Goal: Task Accomplishment & Management: Manage account settings

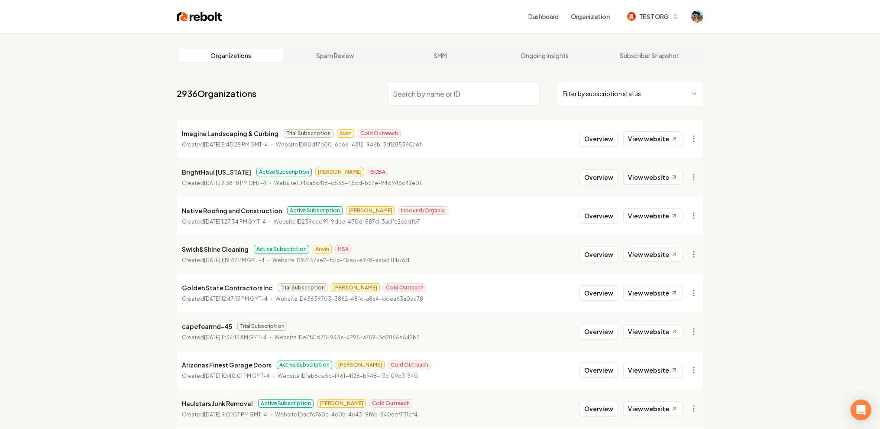
click at [434, 94] on input "search" at bounding box center [463, 93] width 153 height 24
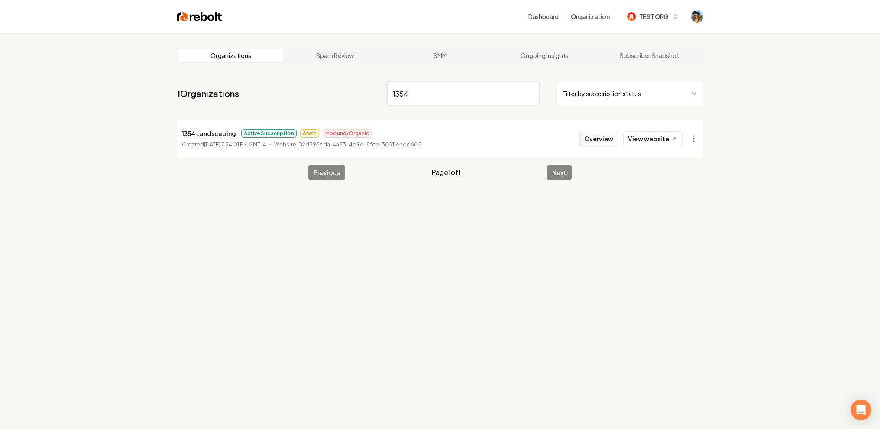
type input "1354"
click at [611, 137] on button "Overview" at bounding box center [599, 139] width 39 height 16
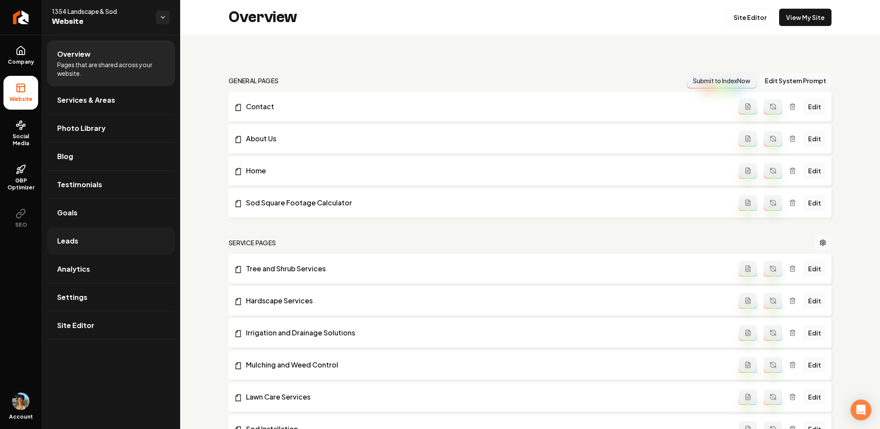
click at [96, 230] on link "Leads" at bounding box center [111, 241] width 128 height 28
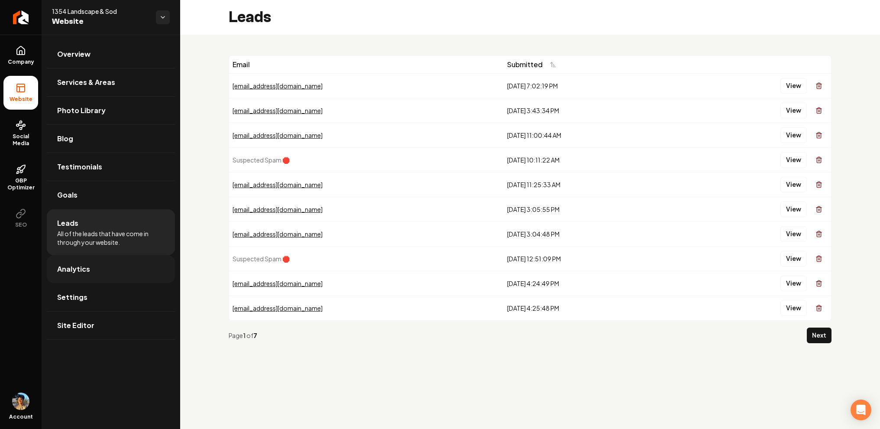
click at [127, 276] on link "Analytics" at bounding box center [111, 269] width 128 height 28
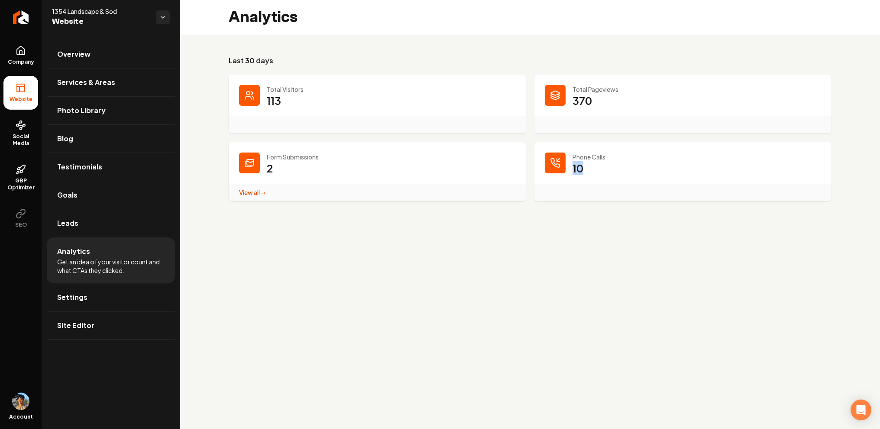
drag, startPoint x: 574, startPoint y: 167, endPoint x: 596, endPoint y: 170, distance: 21.9
click at [596, 170] on dd "10" at bounding box center [697, 174] width 249 height 26
click at [588, 156] on p "Phone Calls" at bounding box center [697, 157] width 249 height 9
drag, startPoint x: 572, startPoint y: 156, endPoint x: 592, endPoint y: 174, distance: 27.6
click at [592, 174] on div "Phone Calls 10" at bounding box center [683, 171] width 297 height 59
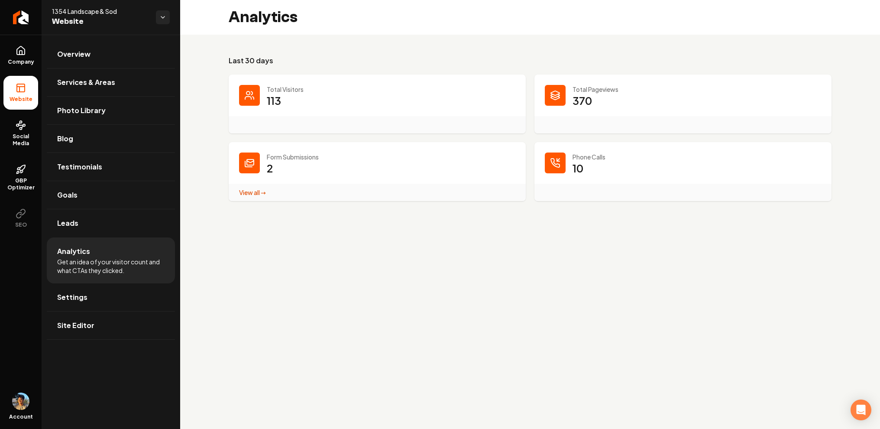
click at [595, 148] on div "Phone Calls 10" at bounding box center [683, 171] width 297 height 59
drag, startPoint x: 577, startPoint y: 153, endPoint x: 598, endPoint y: 182, distance: 36.7
click at [598, 182] on div "Phone Calls 10" at bounding box center [683, 171] width 297 height 59
click at [577, 160] on p "Phone Calls" at bounding box center [697, 157] width 249 height 9
click at [12, 19] on link "Return to dashboard" at bounding box center [21, 17] width 42 height 35
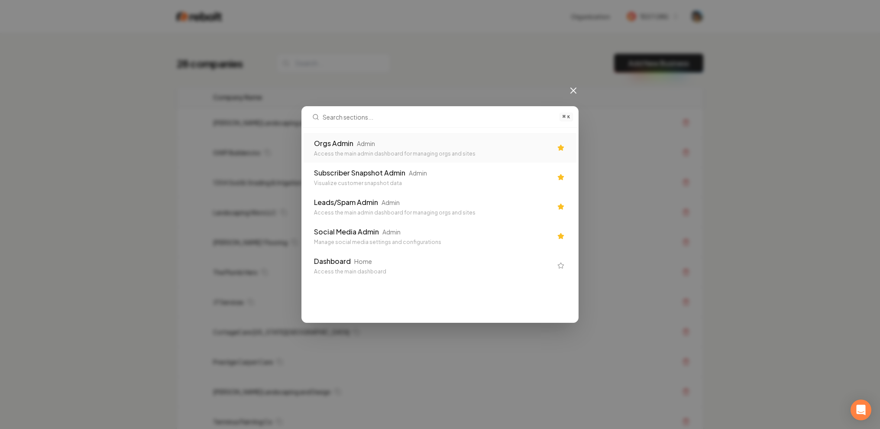
click at [353, 156] on div "Access the main admin dashboard for managing orgs and sites" at bounding box center [433, 153] width 238 height 7
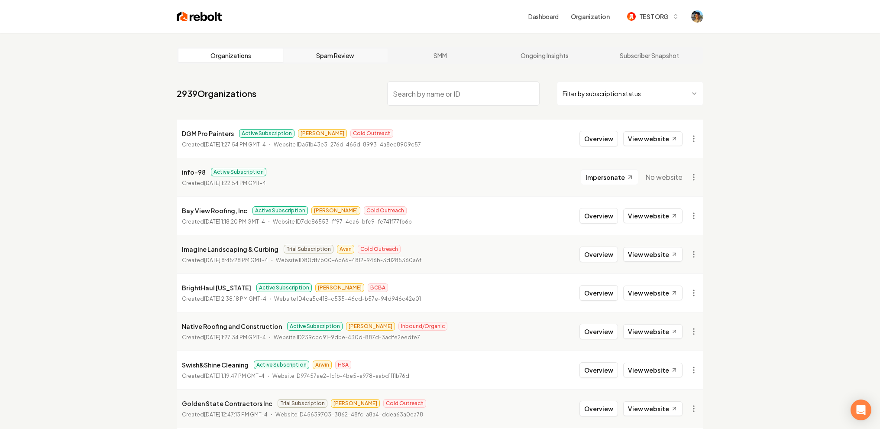
click at [341, 55] on link "Spam Review" at bounding box center [335, 56] width 105 height 14
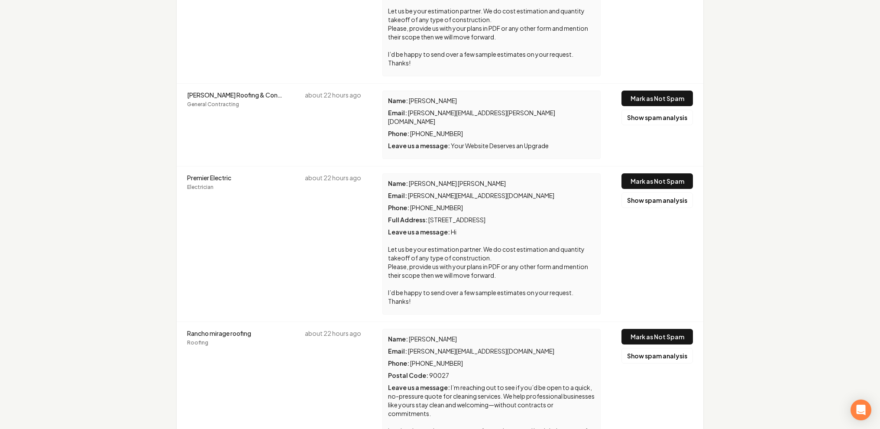
scroll to position [4067, 0]
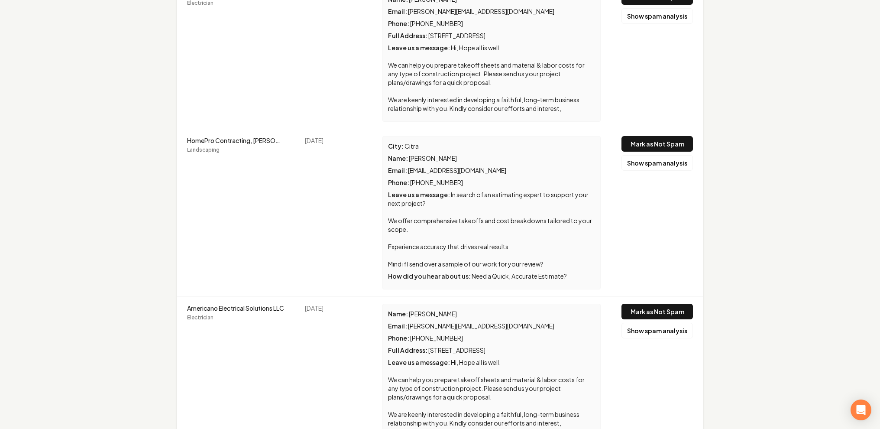
scroll to position [5044, 0]
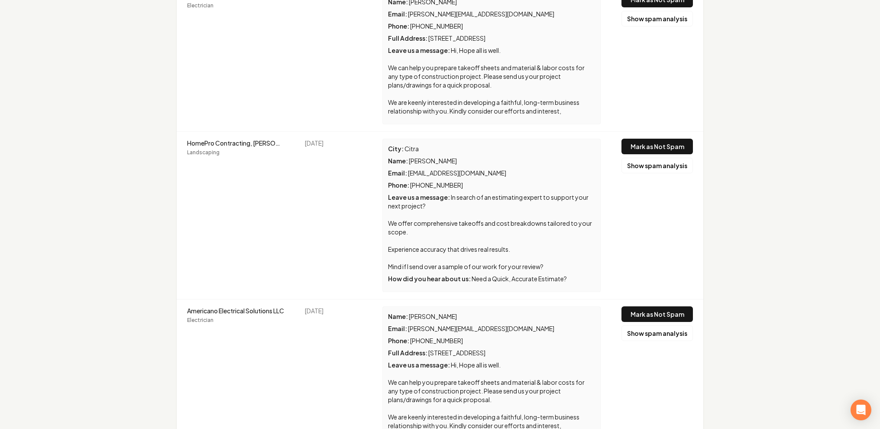
click at [411, 337] on span "[PHONE_NUMBER]" at bounding box center [436, 341] width 53 height 8
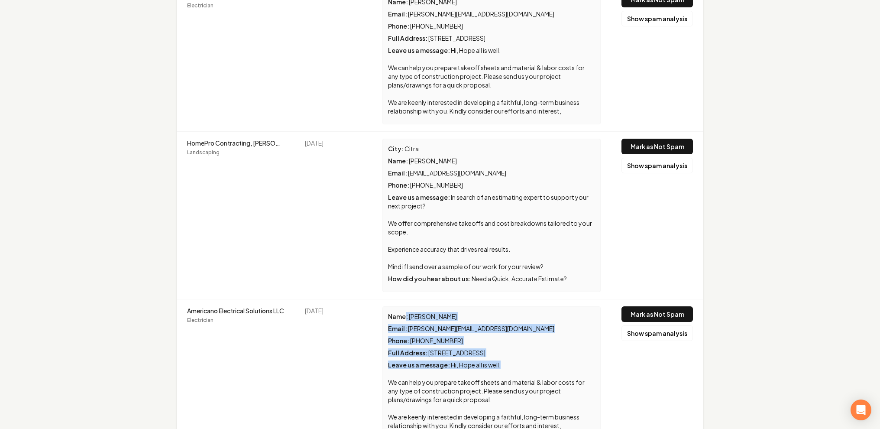
drag, startPoint x: 454, startPoint y: 205, endPoint x: 515, endPoint y: 236, distance: 69.0
click at [515, 306] on div "Name : [PERSON_NAME] Email : [PERSON_NAME][EMAIL_ADDRESS][DOMAIN_NAME] Phone : …" at bounding box center [492, 372] width 218 height 133
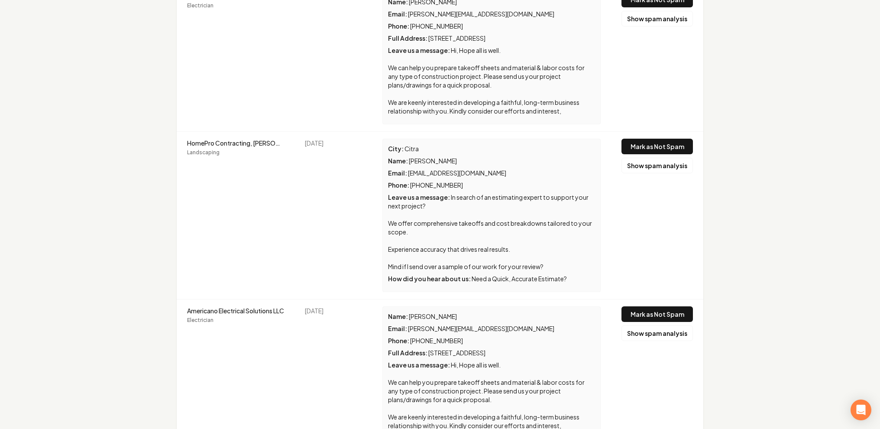
click at [472, 306] on div "Name : [PERSON_NAME] Email : [PERSON_NAME][EMAIL_ADDRESS][DOMAIN_NAME] Phone : …" at bounding box center [492, 372] width 218 height 133
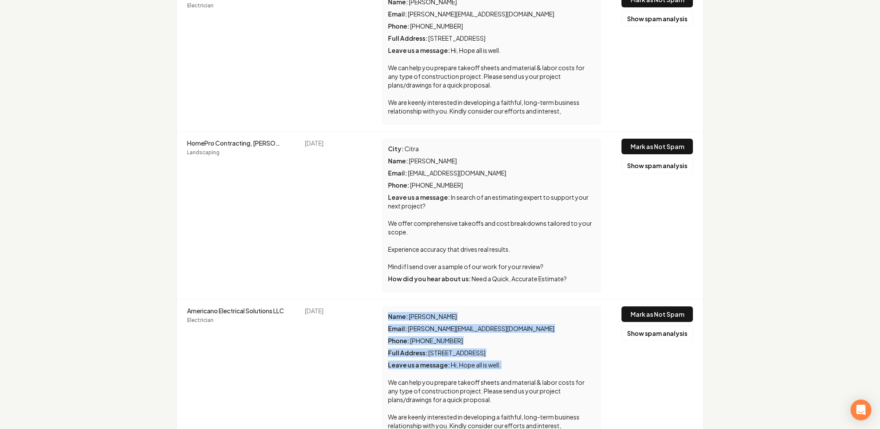
drag, startPoint x: 395, startPoint y: 184, endPoint x: 542, endPoint y: 241, distance: 157.5
click at [543, 306] on div "Name : [PERSON_NAME] Email : [PERSON_NAME][EMAIL_ADDRESS][DOMAIN_NAME] Phone : …" at bounding box center [492, 372] width 218 height 133
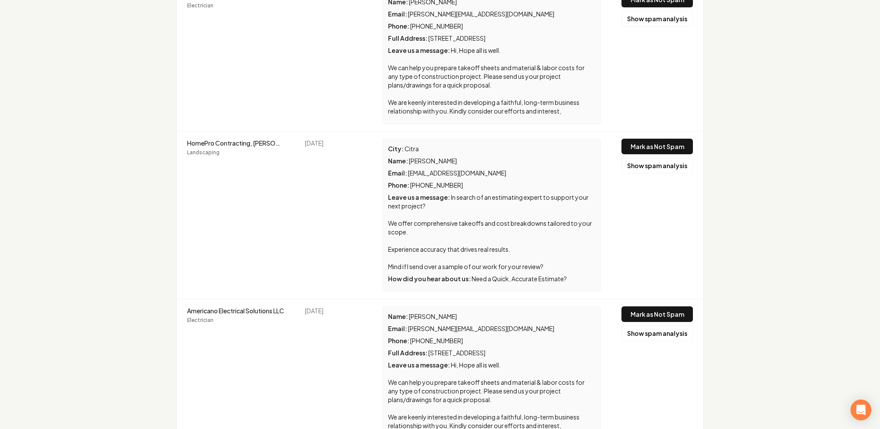
click at [522, 360] on div "Leave us a message : Hi, Hope all is well. We can help you prepare takeoff shee…" at bounding box center [491, 394] width 207 height 69
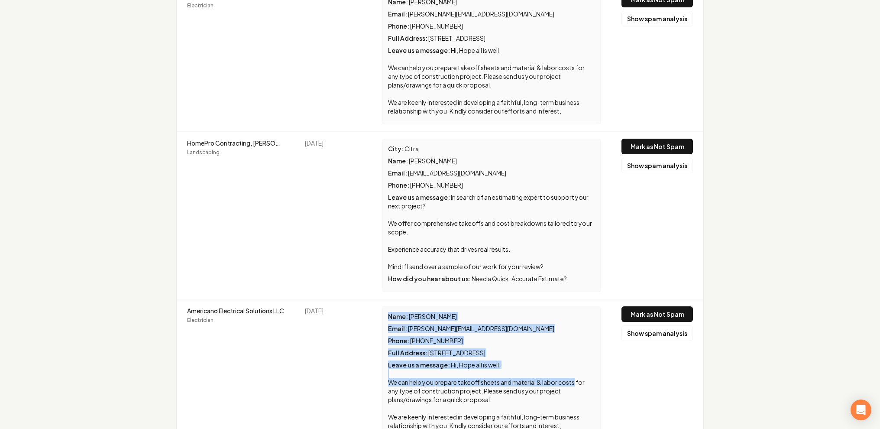
drag, startPoint x: 386, startPoint y: 185, endPoint x: 579, endPoint y: 256, distance: 206.2
click at [579, 306] on div "Name : [PERSON_NAME] Email : [PERSON_NAME][EMAIL_ADDRESS][DOMAIN_NAME] Phone : …" at bounding box center [492, 372] width 218 height 133
click at [522, 306] on div "Name : [PERSON_NAME] Email : [PERSON_NAME][EMAIL_ADDRESS][DOMAIN_NAME] Phone : …" at bounding box center [492, 372] width 218 height 133
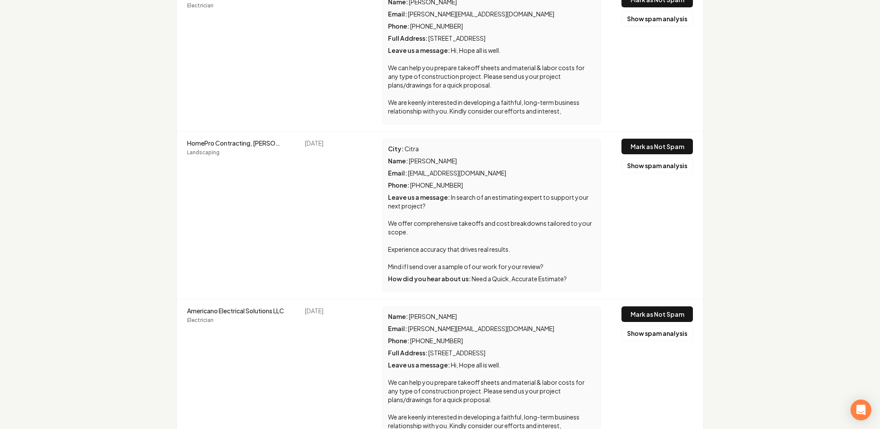
click at [304, 299] on td "[DATE]" at bounding box center [334, 372] width 78 height 147
drag, startPoint x: 184, startPoint y: 180, endPoint x: 280, endPoint y: 207, distance: 99.9
click at [280, 299] on td "Americano Electrical Solutions LLC Electrician" at bounding box center [236, 372] width 118 height 147
click at [385, 306] on div "Name : [PERSON_NAME] Email : [PERSON_NAME][EMAIL_ADDRESS][DOMAIN_NAME] Phone : …" at bounding box center [492, 372] width 218 height 133
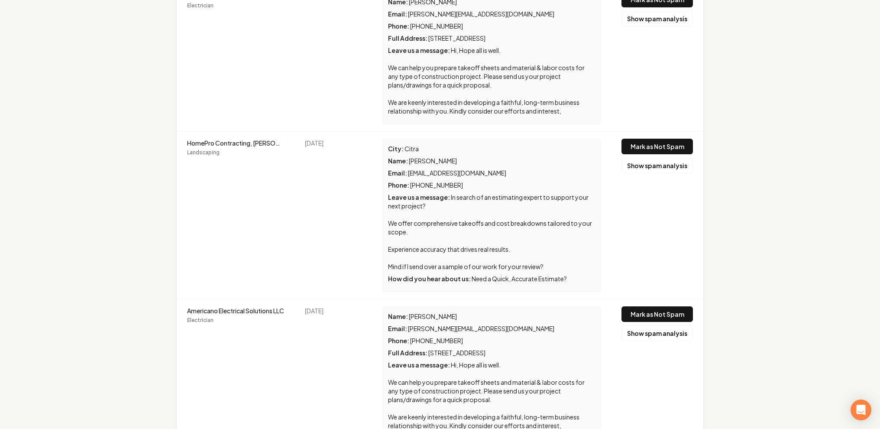
click at [462, 306] on div "Name : [PERSON_NAME] Email : [PERSON_NAME][EMAIL_ADDRESS][DOMAIN_NAME] Phone : …" at bounding box center [492, 372] width 218 height 133
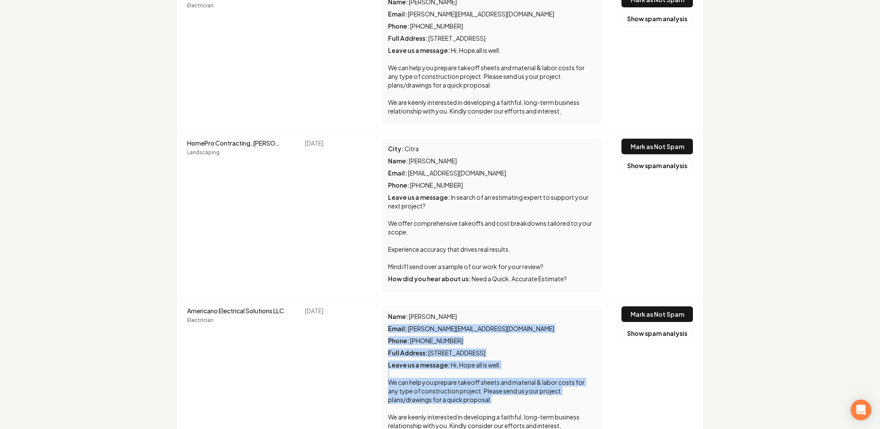
drag, startPoint x: 391, startPoint y: 192, endPoint x: 534, endPoint y: 270, distance: 162.5
click at [533, 306] on div "Name : [PERSON_NAME] Email : [PERSON_NAME][EMAIL_ADDRESS][DOMAIN_NAME] Phone : …" at bounding box center [492, 372] width 218 height 133
click at [409, 306] on div "Name : [PERSON_NAME] Email : [PERSON_NAME][EMAIL_ADDRESS][DOMAIN_NAME] Phone : …" at bounding box center [492, 372] width 218 height 133
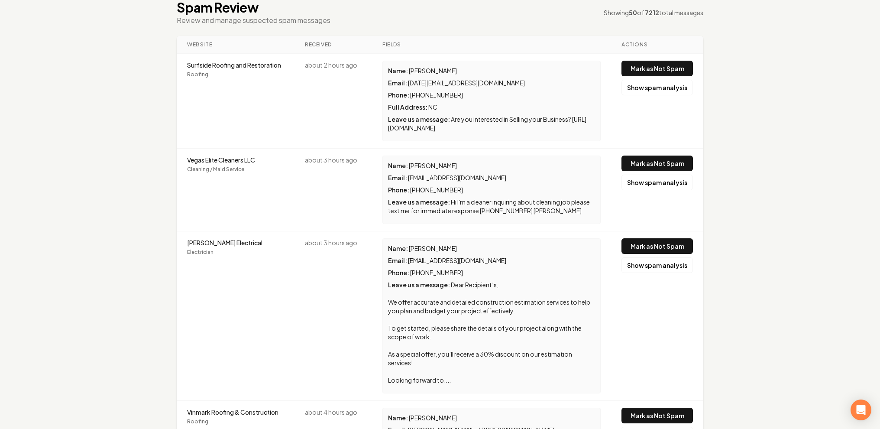
scroll to position [0, 0]
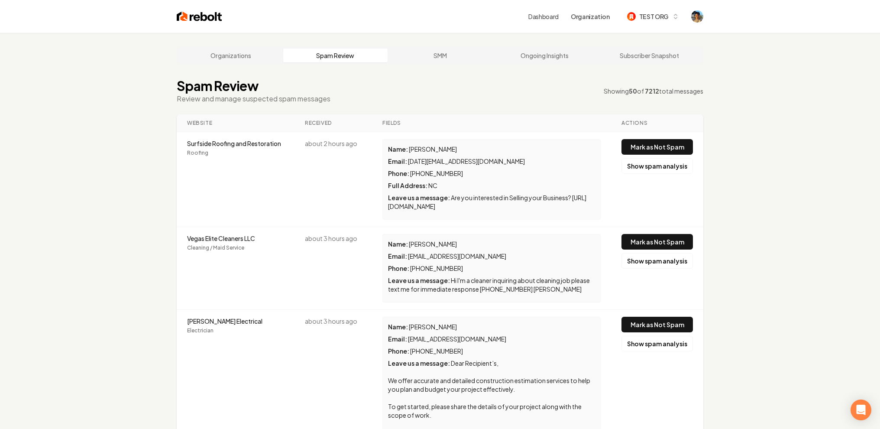
click at [550, 22] on div "Dashboard Organization TEST ORG" at bounding box center [607, 17] width 156 height 16
click at [551, 18] on link "Dashboard" at bounding box center [544, 16] width 30 height 9
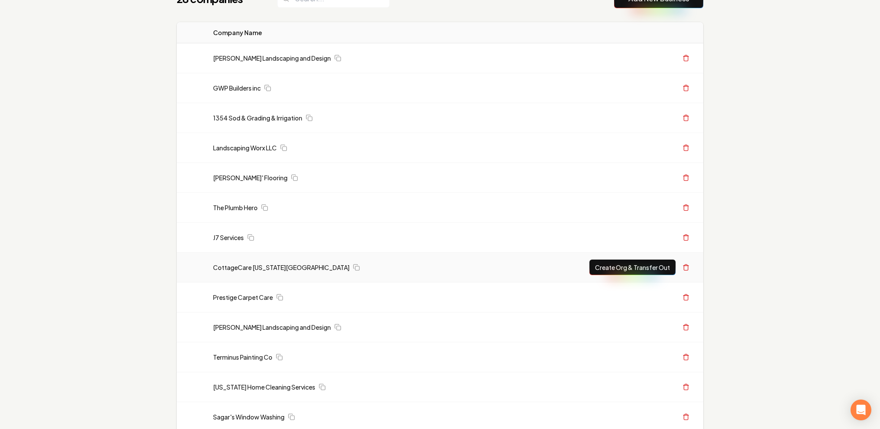
scroll to position [74, 0]
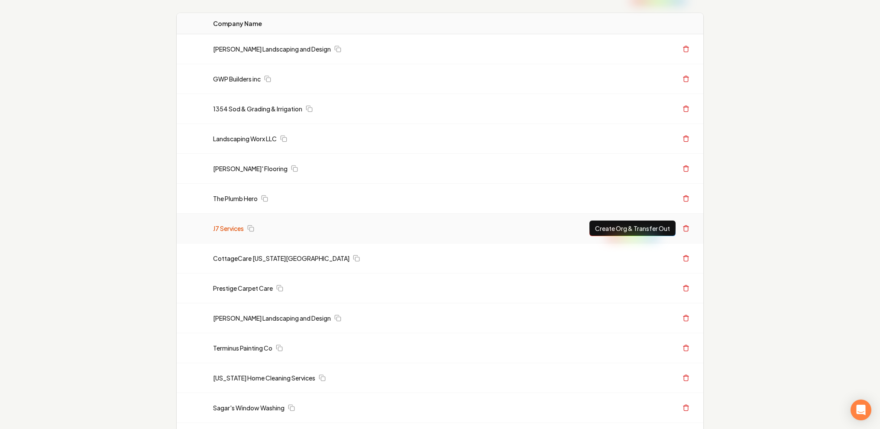
click at [240, 225] on link "J7 Services" at bounding box center [228, 228] width 31 height 9
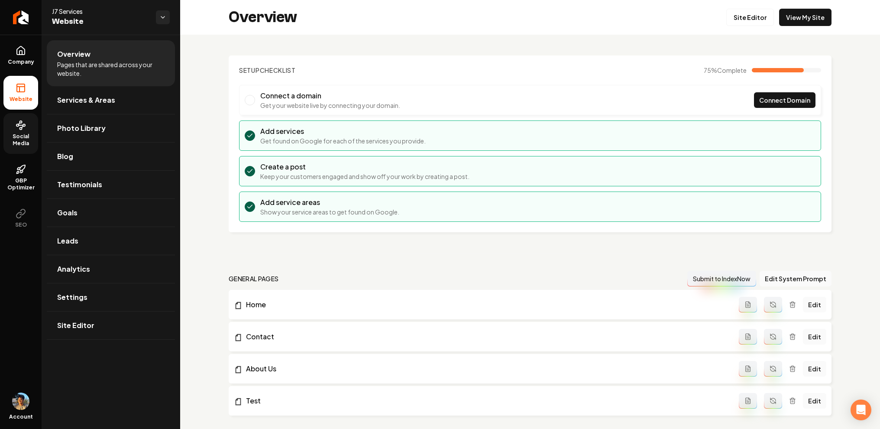
click at [25, 136] on span "Social Media" at bounding box center [20, 140] width 35 height 14
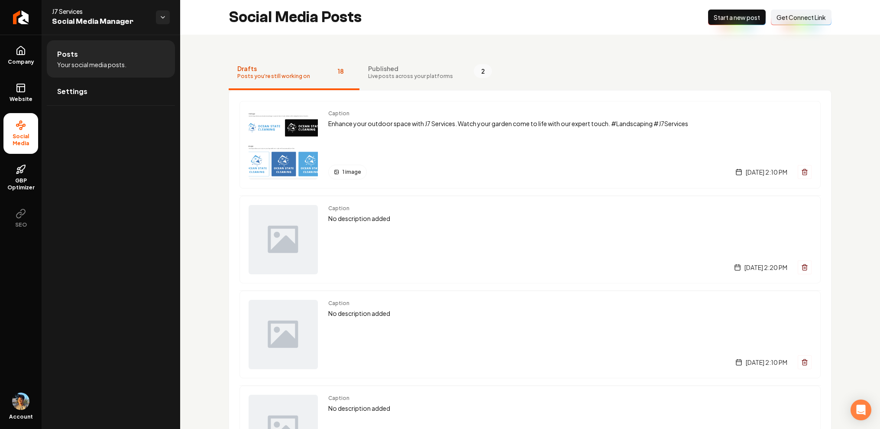
click at [744, 16] on span "Start a new post" at bounding box center [737, 17] width 46 height 9
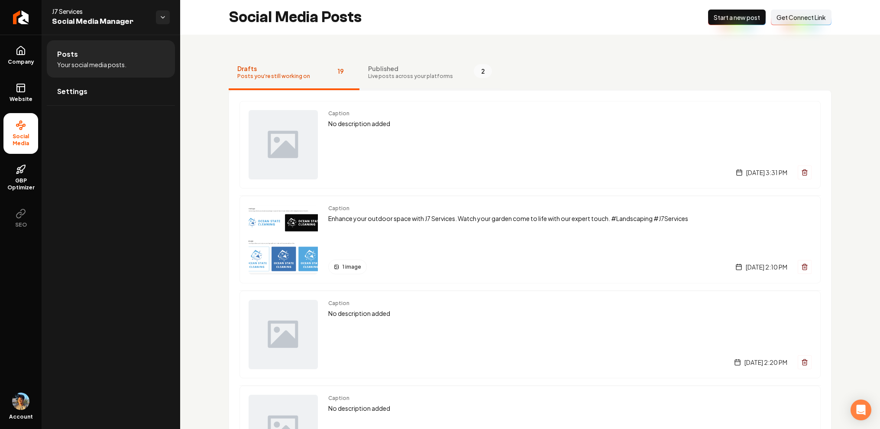
click at [408, 76] on span "Live posts across your platforms" at bounding box center [410, 76] width 85 height 7
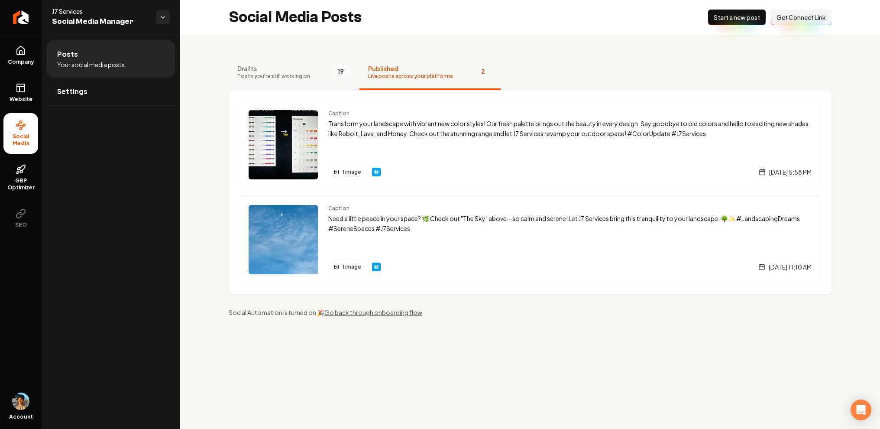
click at [312, 81] on button "Drafts Posts you're still working on 19" at bounding box center [294, 72] width 131 height 35
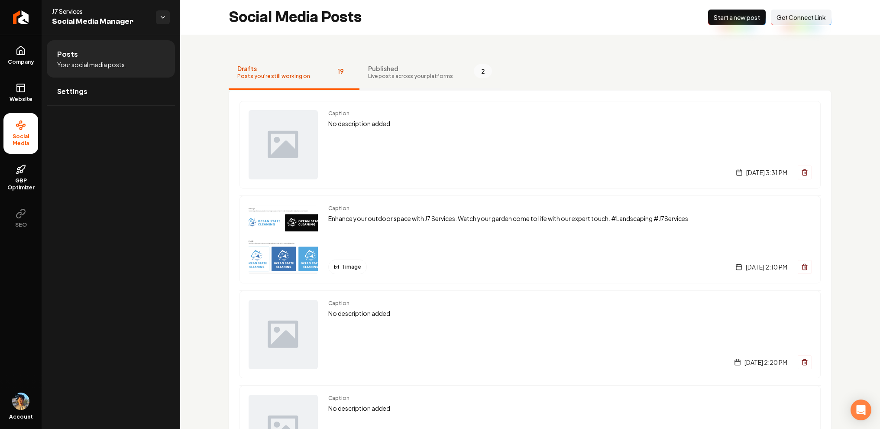
click at [391, 72] on span "Published" at bounding box center [410, 68] width 85 height 9
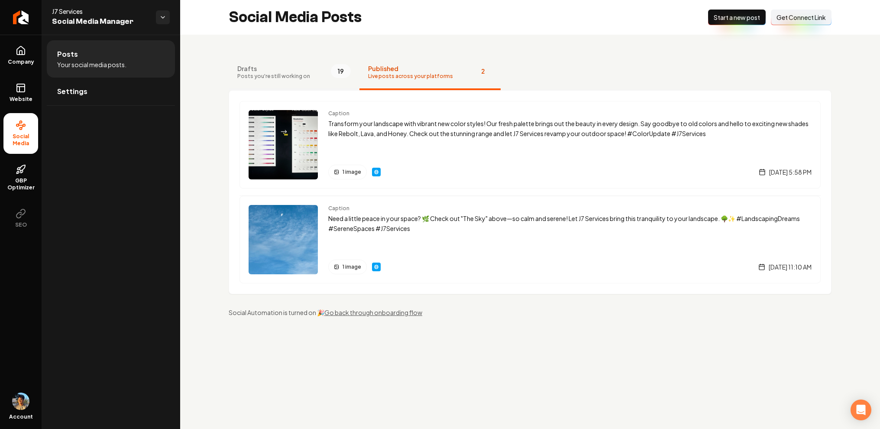
click at [291, 78] on span "Posts you're still working on" at bounding box center [273, 76] width 73 height 7
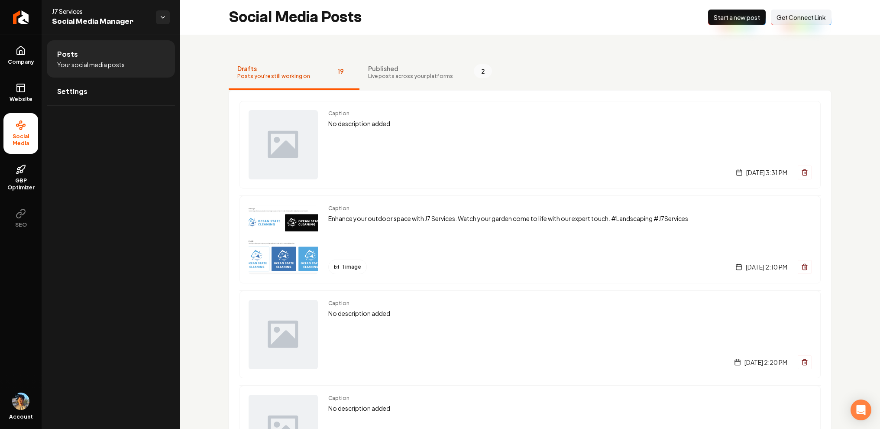
click at [384, 74] on span "Live posts across your platforms" at bounding box center [410, 76] width 85 height 7
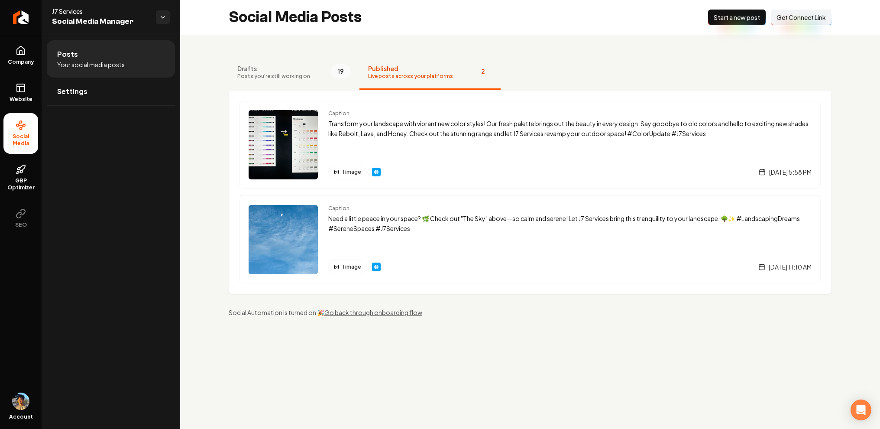
click at [302, 90] on div "Caption Transform your landscape with vibrant new color styles! Our fresh palet…" at bounding box center [530, 192] width 603 height 204
click at [303, 84] on button "Drafts Posts you're still working on 19" at bounding box center [294, 72] width 131 height 35
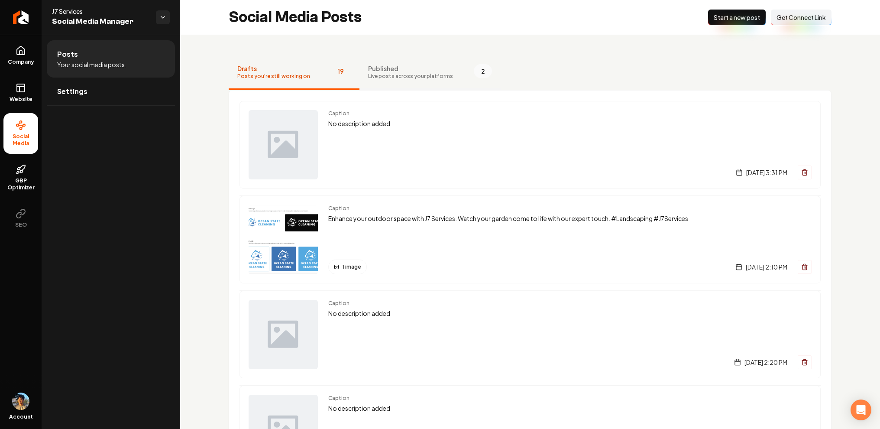
click at [385, 77] on span "Live posts across your platforms" at bounding box center [410, 76] width 85 height 7
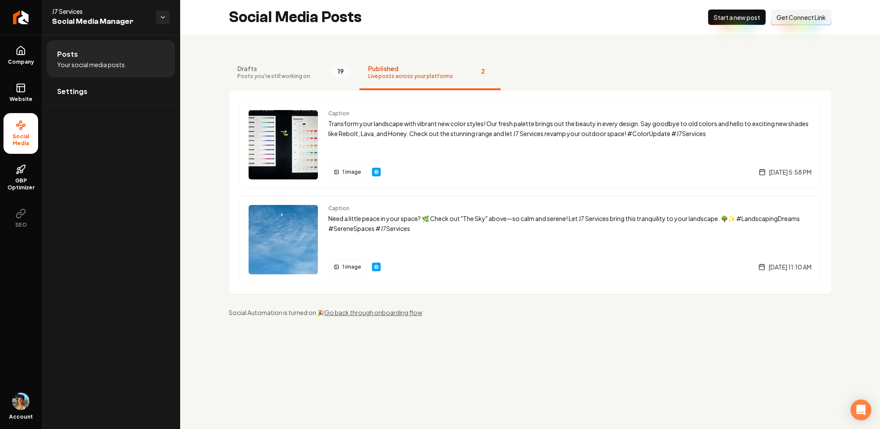
click at [333, 67] on span "19" at bounding box center [341, 71] width 20 height 14
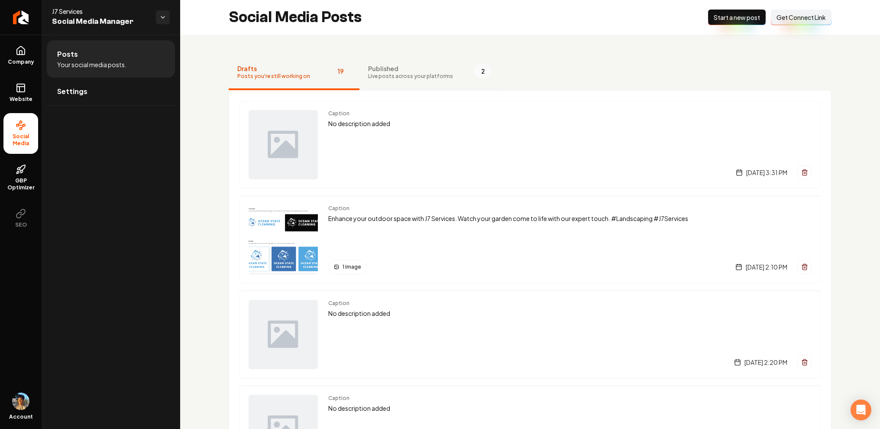
click at [405, 70] on span "Published" at bounding box center [410, 68] width 85 height 9
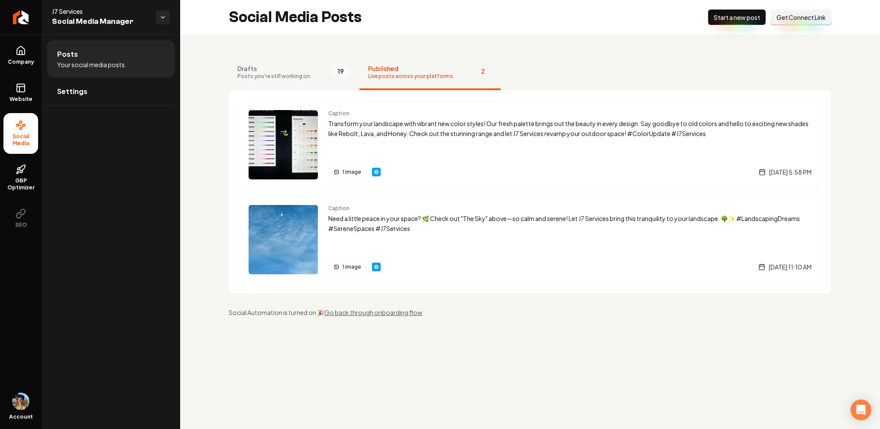
click at [290, 89] on button "Drafts Posts you're still working on 19" at bounding box center [294, 72] width 131 height 35
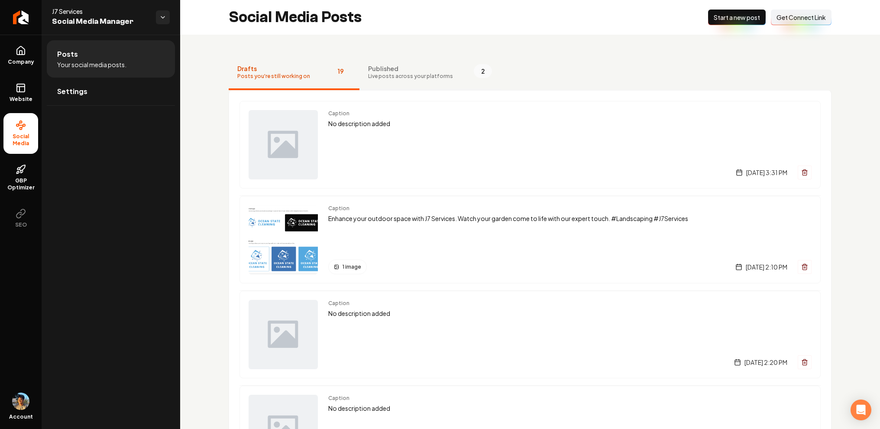
click at [423, 86] on button "Published Live posts across your platforms 2" at bounding box center [430, 72] width 141 height 35
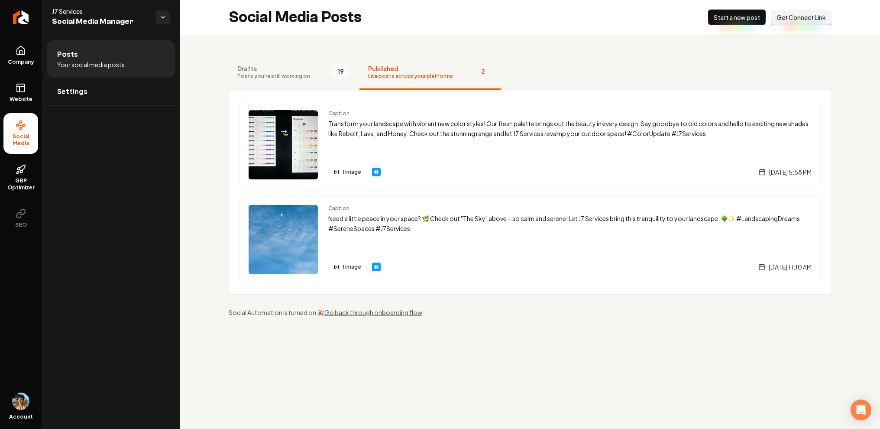
click at [288, 77] on span "Posts you're still working on" at bounding box center [273, 76] width 73 height 7
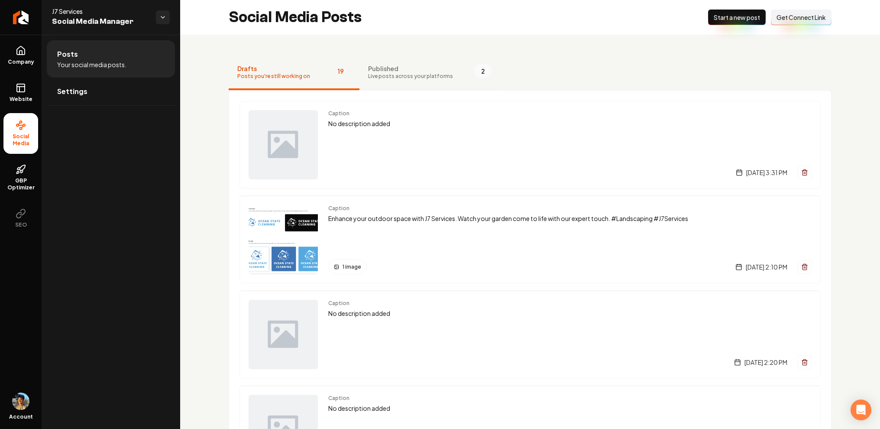
click at [399, 70] on span "Published" at bounding box center [410, 68] width 85 height 9
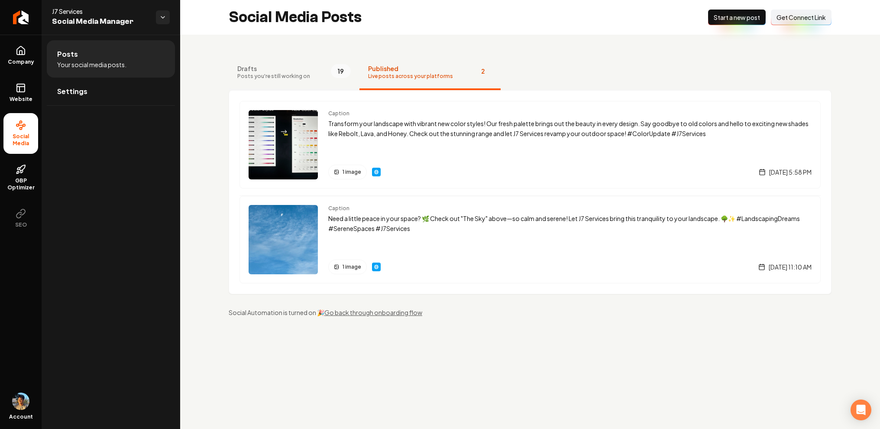
click at [293, 81] on button "Drafts Posts you're still working on 19" at bounding box center [294, 72] width 131 height 35
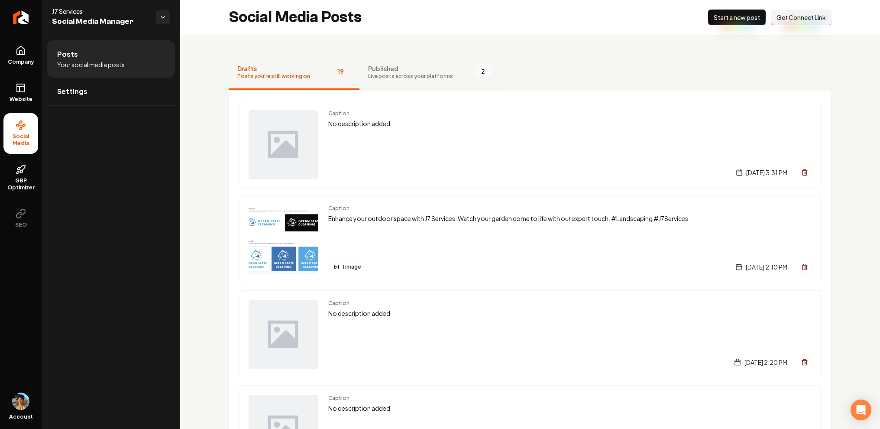
click at [483, 70] on button "Published Live posts across your platforms 2" at bounding box center [430, 72] width 141 height 35
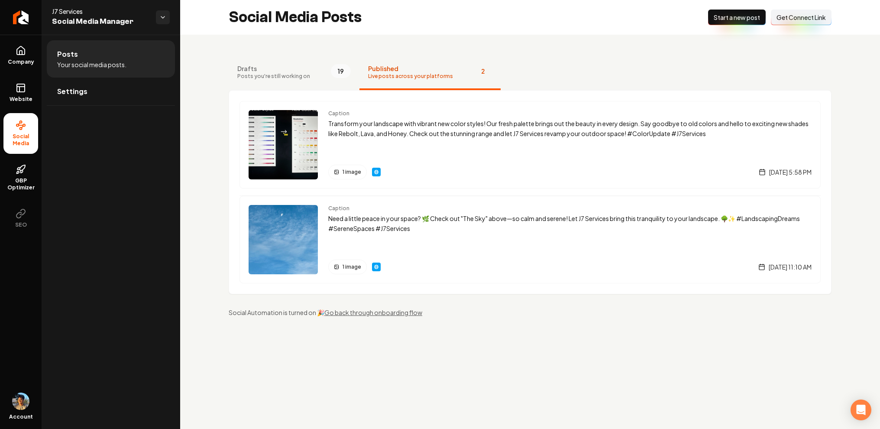
click at [483, 70] on button "Published Live posts across your platforms 2" at bounding box center [430, 72] width 141 height 35
click at [324, 65] on button "Drafts Posts you're still working on 19" at bounding box center [294, 72] width 131 height 35
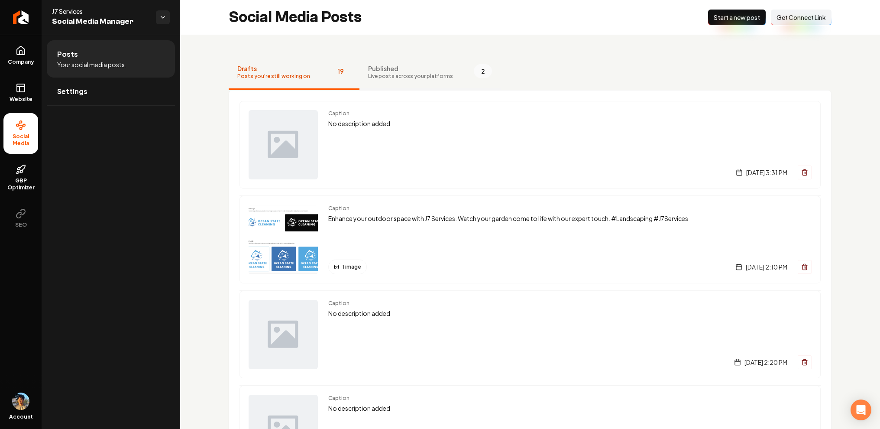
click at [411, 81] on button "Published Live posts across your platforms 2" at bounding box center [430, 72] width 141 height 35
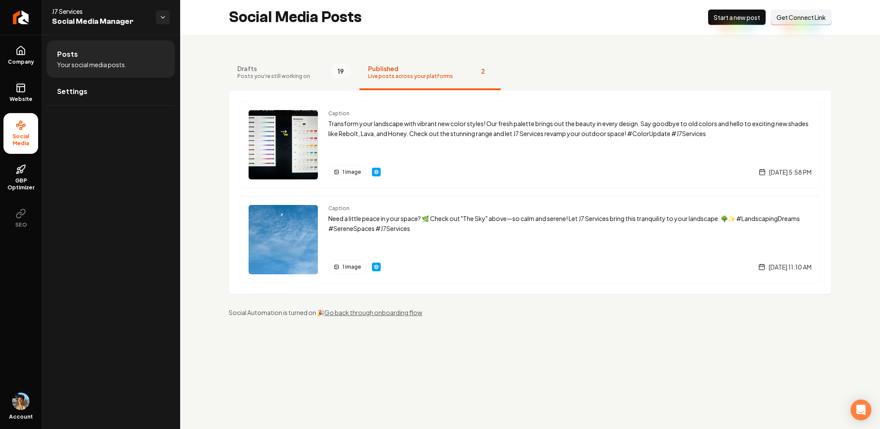
click at [331, 66] on span "19" at bounding box center [341, 71] width 20 height 14
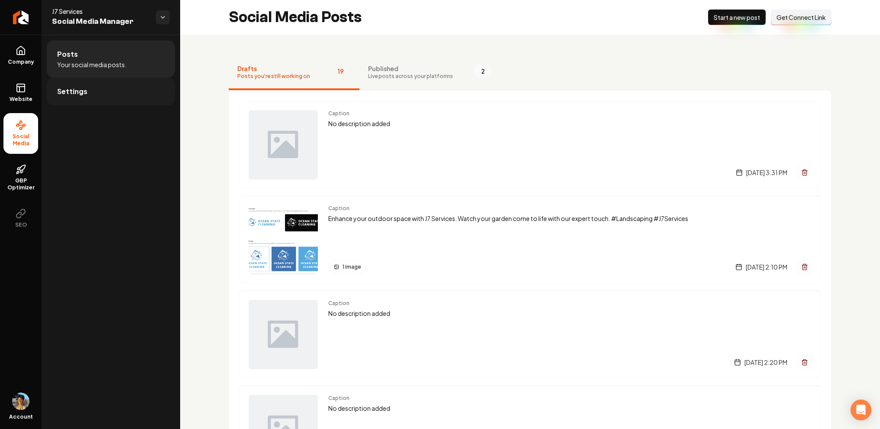
click at [85, 91] on span "Settings" at bounding box center [72, 91] width 30 height 10
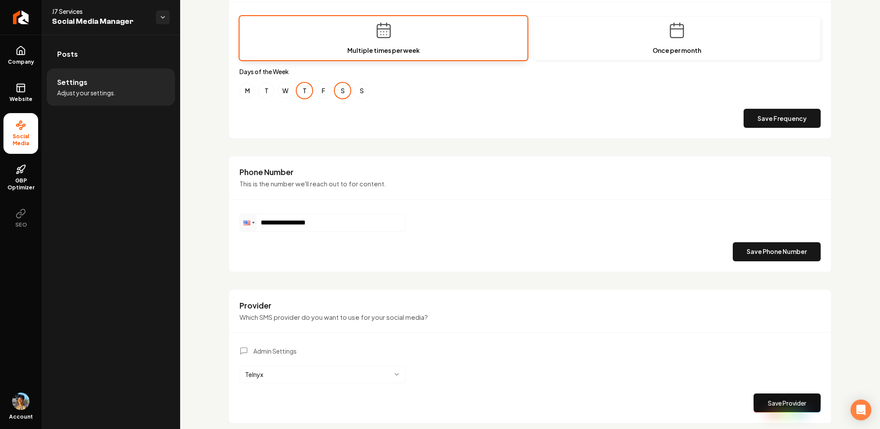
scroll to position [319, 0]
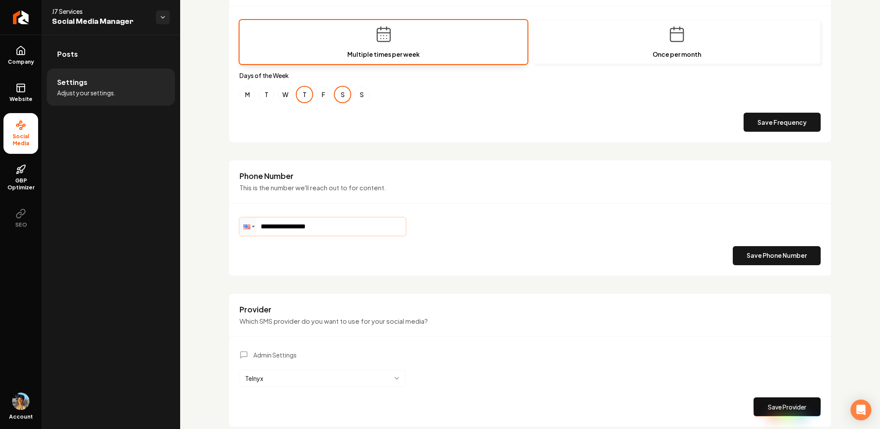
drag, startPoint x: 311, startPoint y: 226, endPoint x: 329, endPoint y: 226, distance: 18.2
click at [329, 226] on input "**********" at bounding box center [323, 226] width 166 height 17
click at [326, 186] on p "This is the number we'll reach out to for content." at bounding box center [530, 188] width 581 height 10
drag, startPoint x: 318, startPoint y: 225, endPoint x: 333, endPoint y: 225, distance: 15.2
click at [333, 225] on input "**********" at bounding box center [323, 226] width 166 height 17
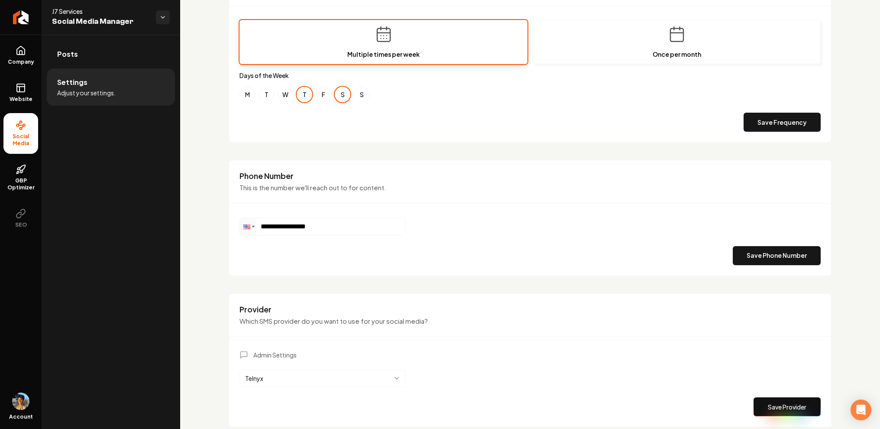
click at [335, 184] on p "This is the number we'll reach out to for content." at bounding box center [530, 188] width 581 height 10
drag, startPoint x: 278, startPoint y: 226, endPoint x: 318, endPoint y: 225, distance: 40.3
click at [318, 226] on input "**********" at bounding box center [323, 226] width 166 height 17
click at [322, 192] on p "This is the number we'll reach out to for content." at bounding box center [530, 188] width 581 height 10
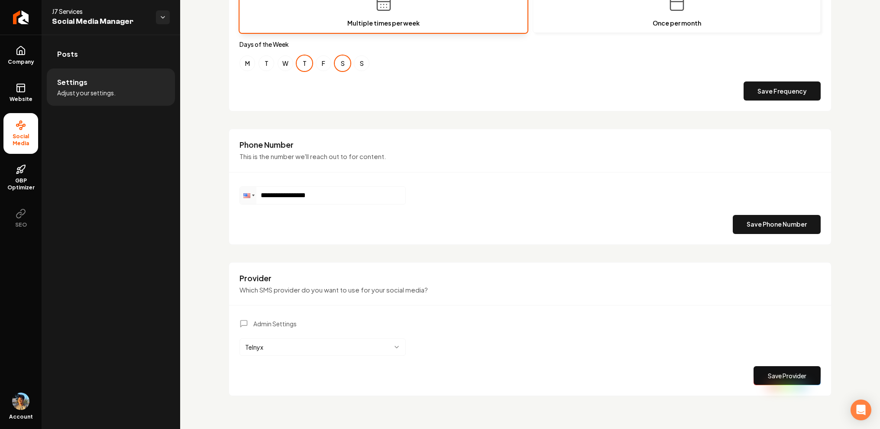
scroll to position [352, 0]
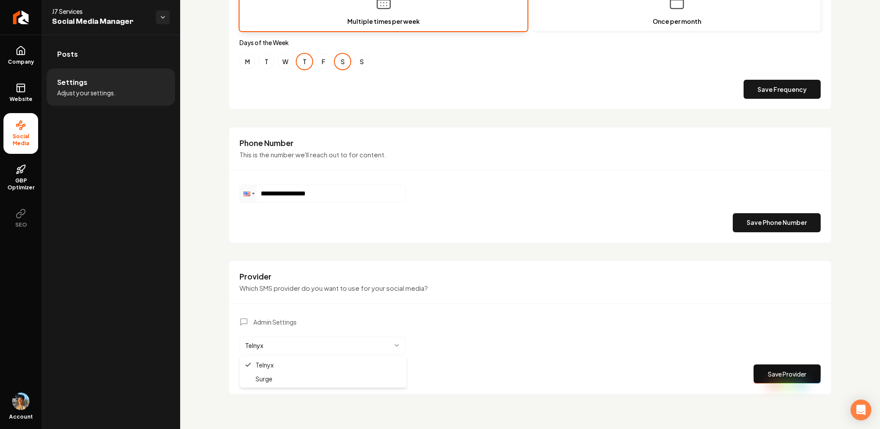
click at [276, 350] on html "**********" at bounding box center [440, 214] width 880 height 429
click at [265, 346] on html "**********" at bounding box center [440, 214] width 880 height 429
click at [504, 250] on div "**********" at bounding box center [530, 62] width 603 height 691
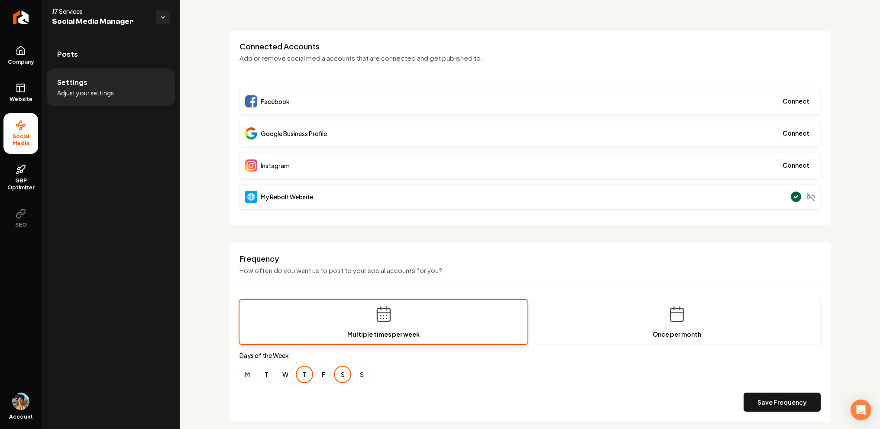
scroll to position [0, 0]
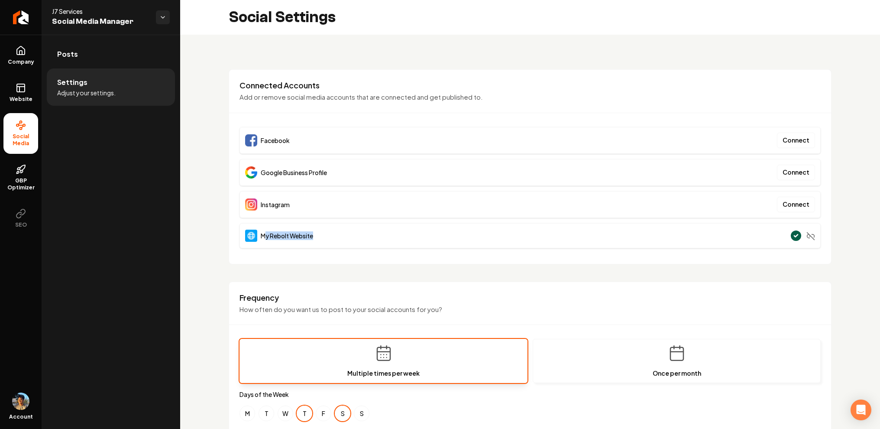
drag, startPoint x: 264, startPoint y: 234, endPoint x: 322, endPoint y: 240, distance: 58.0
click at [322, 240] on div "My Rebolt Website" at bounding box center [530, 235] width 581 height 25
click at [267, 263] on div "Connected Accounts Add or remove social media accounts that are connected and g…" at bounding box center [530, 166] width 603 height 195
drag, startPoint x: 262, startPoint y: 234, endPoint x: 315, endPoint y: 235, distance: 52.9
click at [313, 235] on span "My Rebolt Website" at bounding box center [287, 235] width 52 height 9
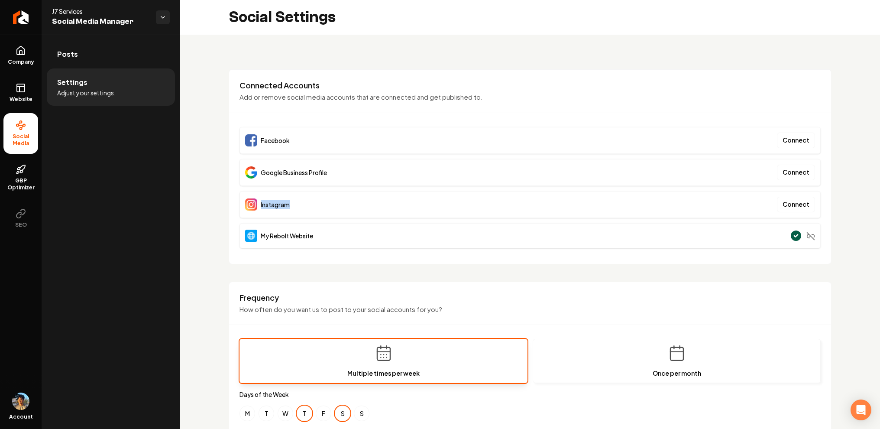
drag, startPoint x: 261, startPoint y: 205, endPoint x: 308, endPoint y: 205, distance: 47.2
click at [308, 205] on div "Instagram Connect" at bounding box center [530, 204] width 581 height 27
drag, startPoint x: 260, startPoint y: 170, endPoint x: 385, endPoint y: 170, distance: 124.4
click at [385, 170] on div "Google Business Profile Connect" at bounding box center [530, 172] width 581 height 27
drag, startPoint x: 261, startPoint y: 139, endPoint x: 342, endPoint y: 143, distance: 81.1
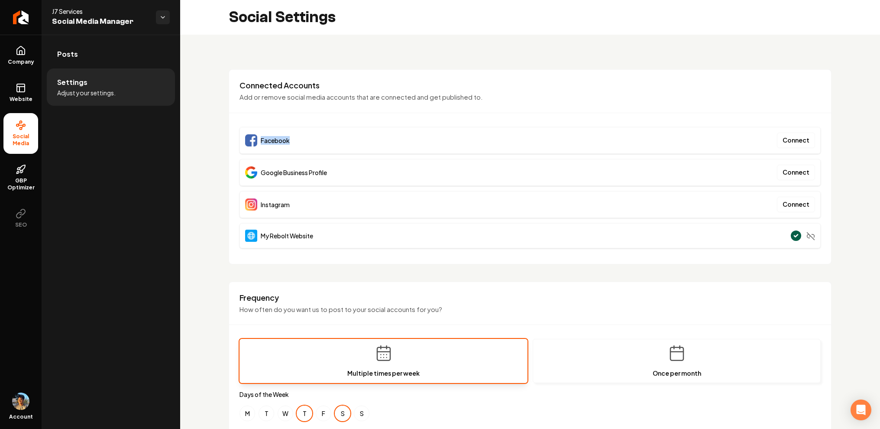
click at [342, 143] on div "Facebook Connect" at bounding box center [530, 140] width 581 height 27
click at [306, 166] on div "Google Business Profile" at bounding box center [286, 172] width 82 height 12
click at [214, 123] on div "**********" at bounding box center [530, 408] width 700 height 746
drag, startPoint x: 280, startPoint y: 97, endPoint x: 550, endPoint y: 92, distance: 270.0
click at [550, 92] on div "Connected Accounts Add or remove social media accounts that are connected and g…" at bounding box center [530, 96] width 602 height 33
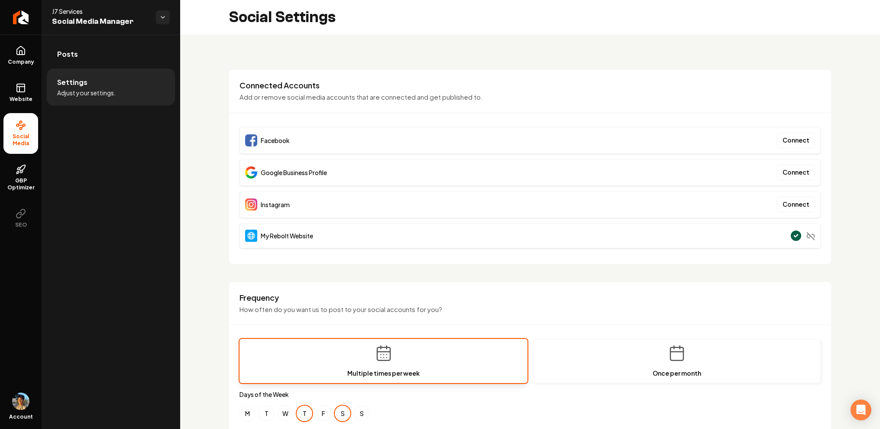
click at [335, 104] on div "Connected Accounts Add or remove social media accounts that are connected and g…" at bounding box center [530, 96] width 602 height 33
drag, startPoint x: 239, startPoint y: 97, endPoint x: 479, endPoint y: 95, distance: 239.6
click at [480, 95] on div "Connected Accounts Add or remove social media accounts that are connected and g…" at bounding box center [530, 96] width 602 height 33
click at [278, 90] on h3 "Connected Accounts" at bounding box center [530, 85] width 581 height 10
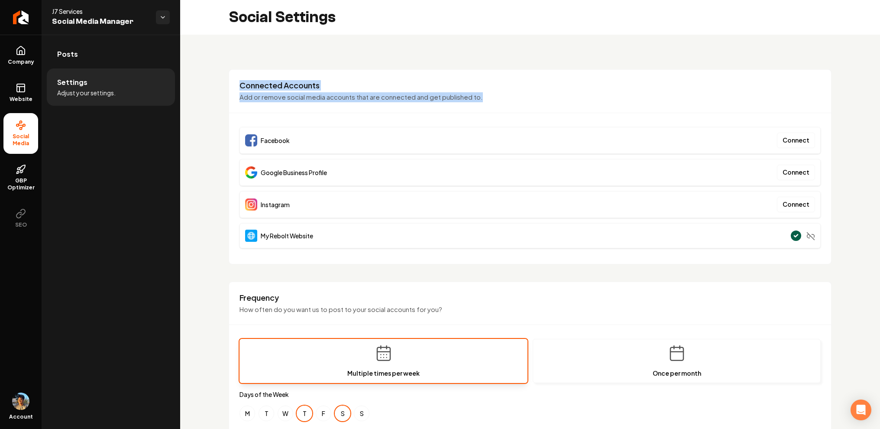
drag, startPoint x: 248, startPoint y: 80, endPoint x: 494, endPoint y: 94, distance: 245.7
click at [494, 94] on div "Connected Accounts Add or remove social media accounts that are connected and g…" at bounding box center [530, 96] width 602 height 33
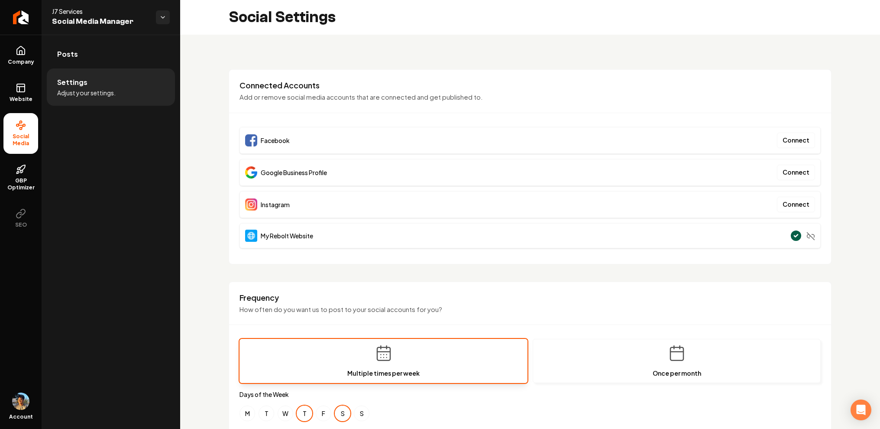
click at [441, 62] on div "**********" at bounding box center [530, 408] width 700 height 746
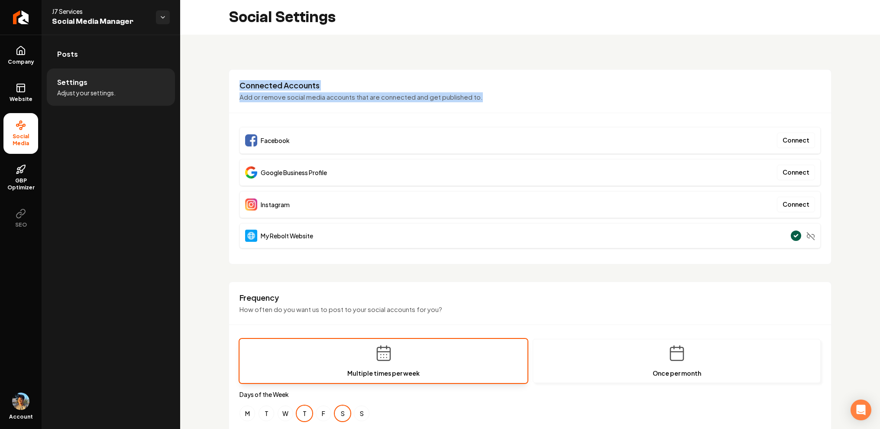
drag, startPoint x: 238, startPoint y: 86, endPoint x: 494, endPoint y: 97, distance: 256.3
click at [494, 97] on div "Connected Accounts Add or remove social media accounts that are connected and g…" at bounding box center [530, 96] width 602 height 33
click at [424, 65] on div "**********" at bounding box center [530, 408] width 700 height 746
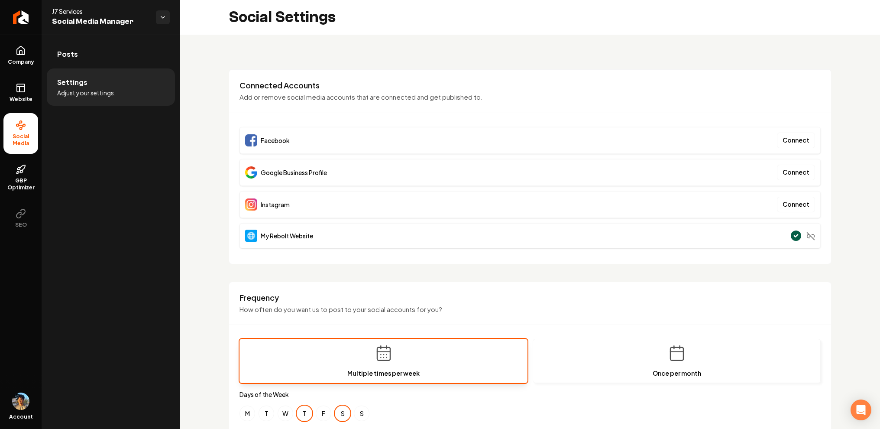
click at [244, 82] on h3 "Connected Accounts" at bounding box center [530, 85] width 581 height 10
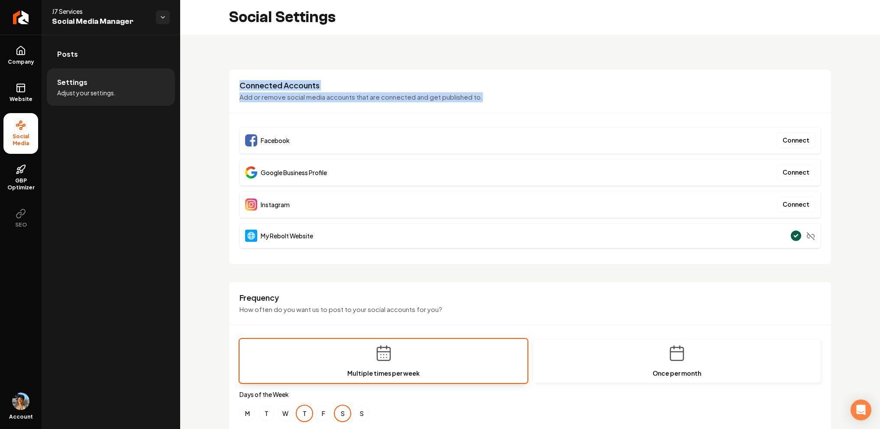
drag, startPoint x: 242, startPoint y: 83, endPoint x: 497, endPoint y: 105, distance: 256.2
click at [497, 104] on div "Connected Accounts Add or remove social media accounts that are connected and g…" at bounding box center [530, 96] width 602 height 33
click at [284, 88] on h3 "Connected Accounts" at bounding box center [530, 85] width 581 height 10
drag, startPoint x: 294, startPoint y: 87, endPoint x: 484, endPoint y: 97, distance: 190.5
click at [486, 97] on div "Connected Accounts Add or remove social media accounts that are connected and g…" at bounding box center [530, 96] width 602 height 33
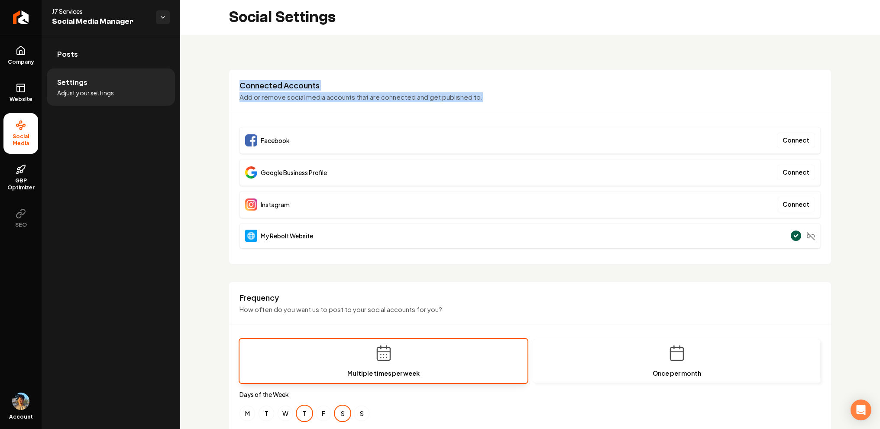
click at [296, 72] on div "Connected Accounts Add or remove social media accounts that are connected and g…" at bounding box center [530, 166] width 603 height 195
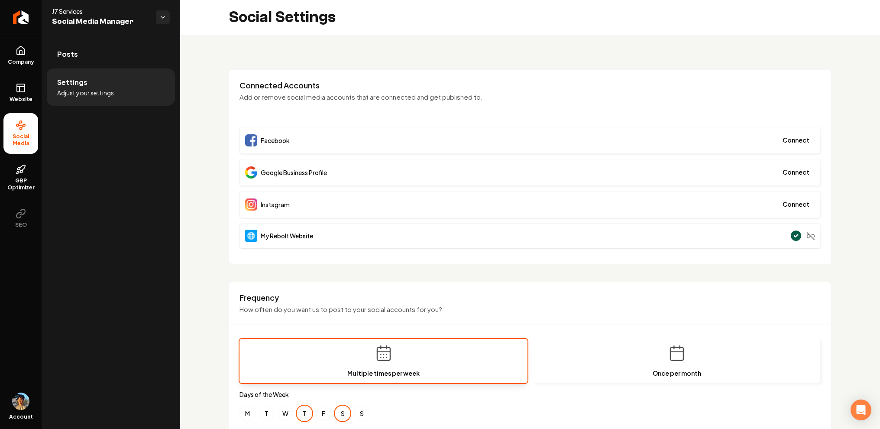
click at [277, 81] on h3 "Connected Accounts" at bounding box center [530, 85] width 581 height 10
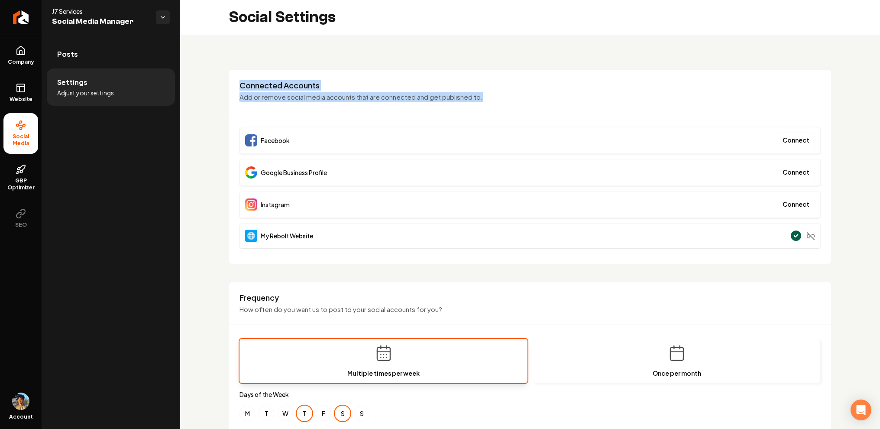
drag, startPoint x: 233, startPoint y: 86, endPoint x: 518, endPoint y: 99, distance: 285.8
click at [518, 99] on div "Connected Accounts Add or remove social media accounts that are connected and g…" at bounding box center [530, 96] width 602 height 33
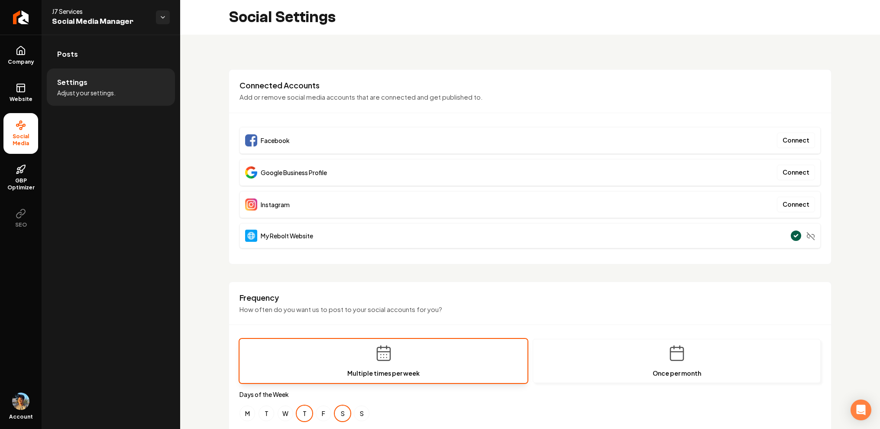
click at [387, 102] on div "Connected Accounts Add or remove social media accounts that are connected and g…" at bounding box center [530, 96] width 602 height 33
click at [333, 101] on p "Add or remove social media accounts that are connected and get published to." at bounding box center [530, 97] width 581 height 10
drag, startPoint x: 257, startPoint y: 88, endPoint x: 372, endPoint y: 88, distance: 114.8
click at [372, 88] on div "Connected Accounts Add or remove social media accounts that are connected and g…" at bounding box center [530, 96] width 602 height 33
click at [357, 55] on div "**********" at bounding box center [530, 408] width 700 height 746
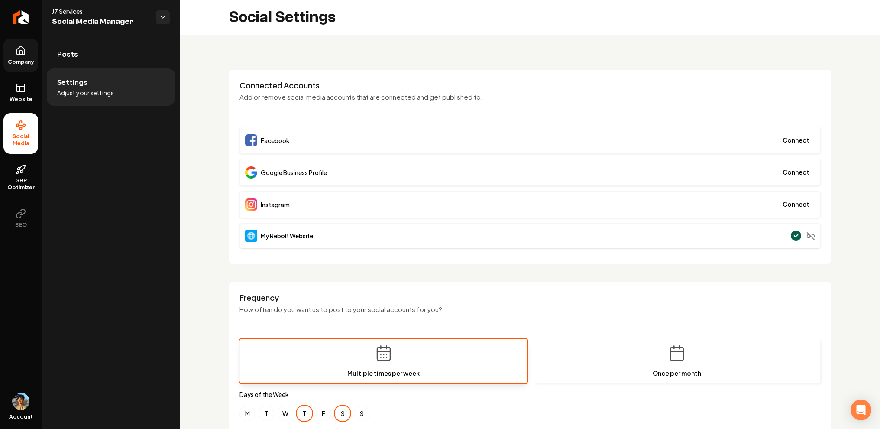
click at [27, 55] on link "Company" at bounding box center [20, 56] width 35 height 34
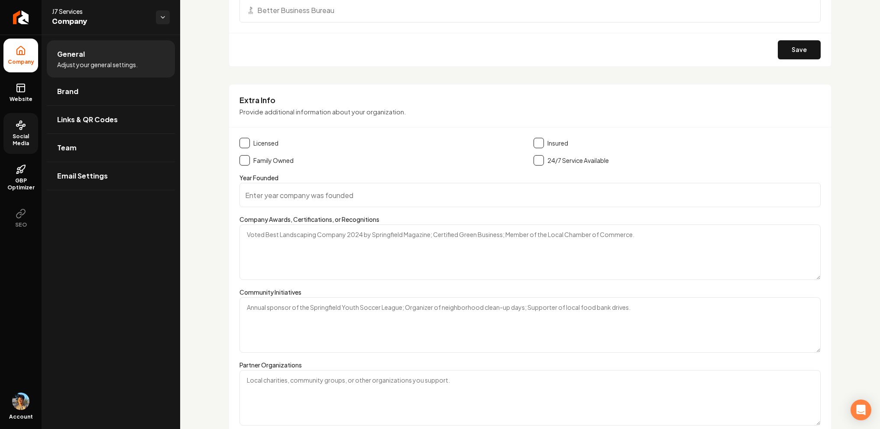
scroll to position [1373, 0]
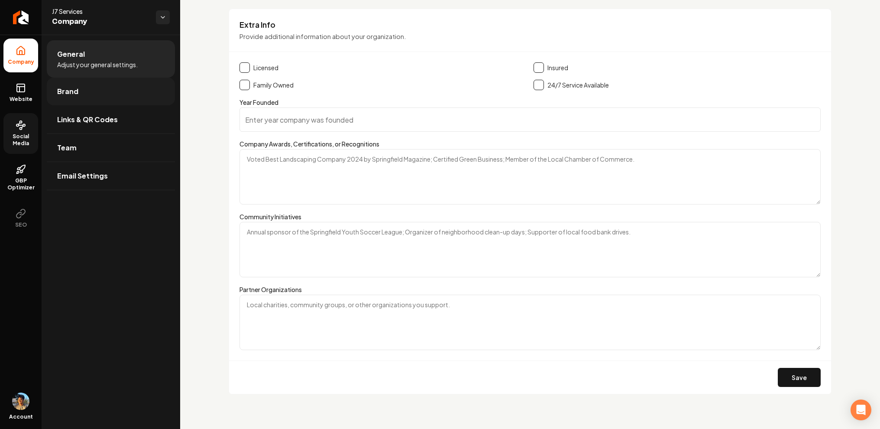
click at [72, 86] on link "Brand" at bounding box center [111, 92] width 128 height 28
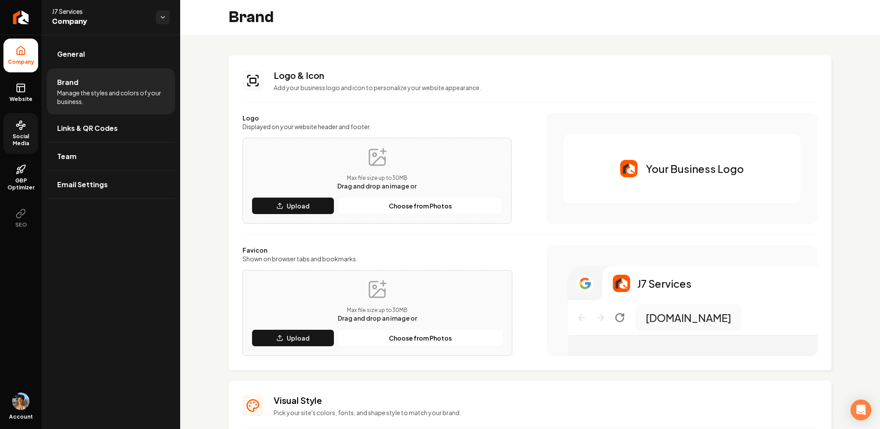
click at [355, 167] on div "Max file size up to 30 MB Drag and drop an image or" at bounding box center [377, 168] width 79 height 43
drag, startPoint x: 351, startPoint y: 179, endPoint x: 442, endPoint y: 181, distance: 91.0
click at [442, 182] on div "Max file size up to 30 MB Drag and drop an image or Upload Choose from Photos" at bounding box center [377, 181] width 251 height 68
click at [381, 169] on div "Max file size up to 30 MB Drag and drop an image or" at bounding box center [377, 168] width 79 height 43
